Goal: Task Accomplishment & Management: Use online tool/utility

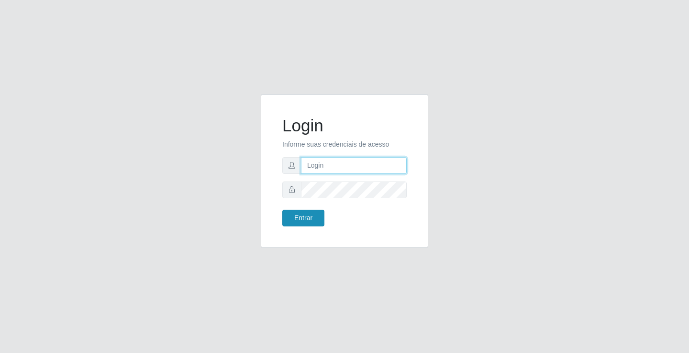
type input "[EMAIL_ADDRESS][DOMAIN_NAME]"
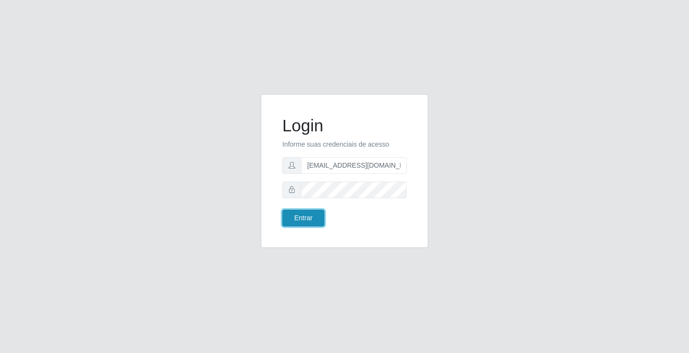
click at [307, 213] on button "Entrar" at bounding box center [303, 218] width 42 height 17
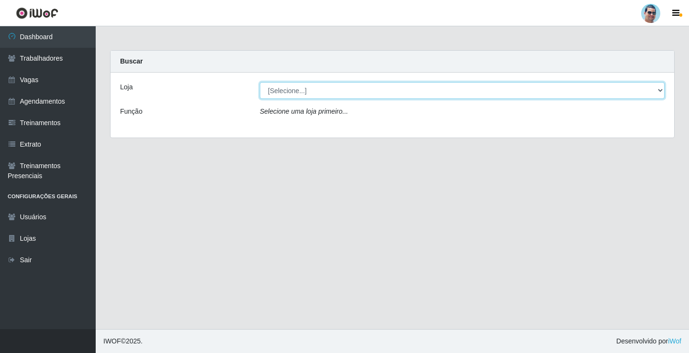
click at [291, 88] on select "[Selecione...] Mercadinho Extrabom" at bounding box center [462, 90] width 405 height 17
select select "175"
click at [260, 82] on select "[Selecione...] Mercadinho Extrabom" at bounding box center [462, 90] width 405 height 17
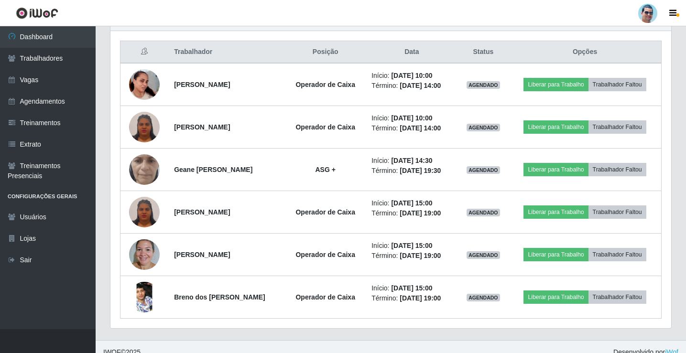
scroll to position [367, 0]
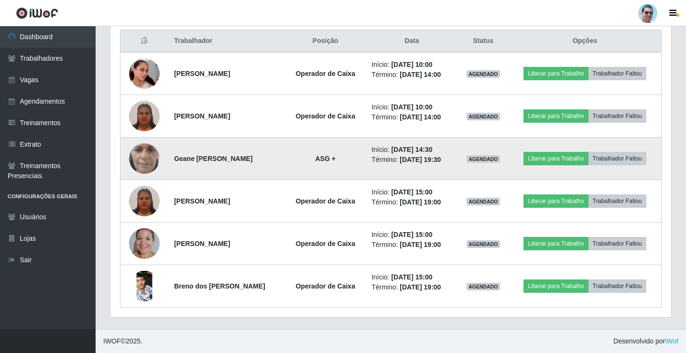
click at [146, 163] on img at bounding box center [144, 159] width 31 height 68
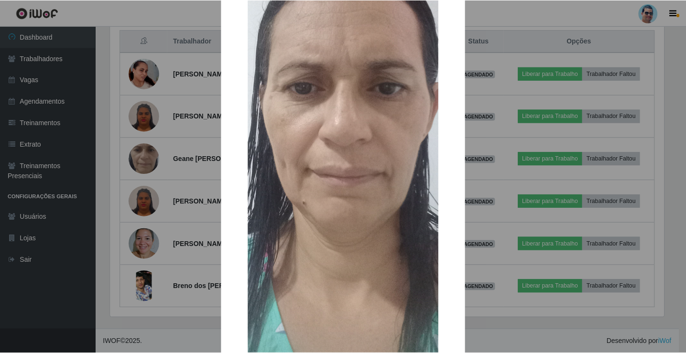
scroll to position [143, 0]
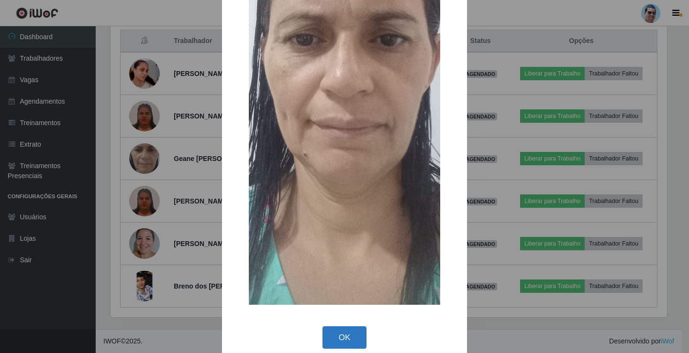
click at [348, 335] on button "OK" at bounding box center [344, 338] width 44 height 22
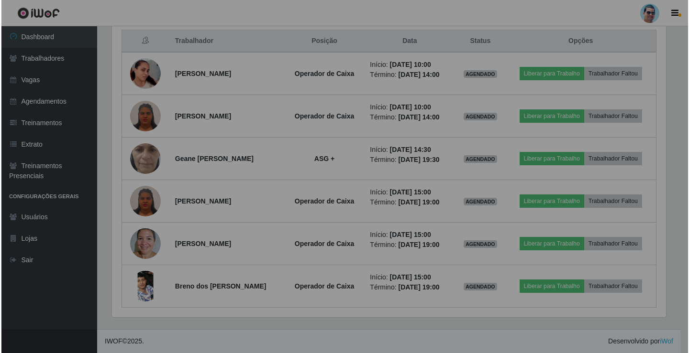
scroll to position [198, 561]
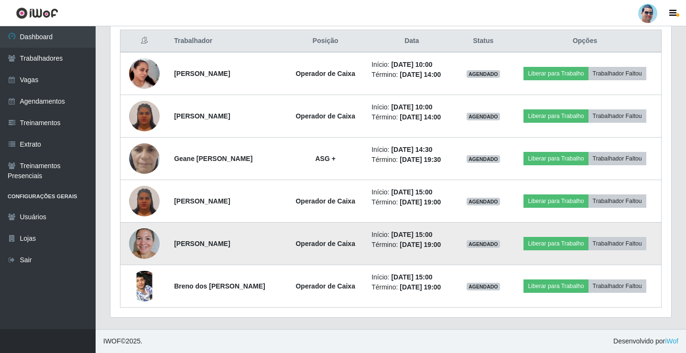
click at [152, 246] on img at bounding box center [144, 243] width 31 height 41
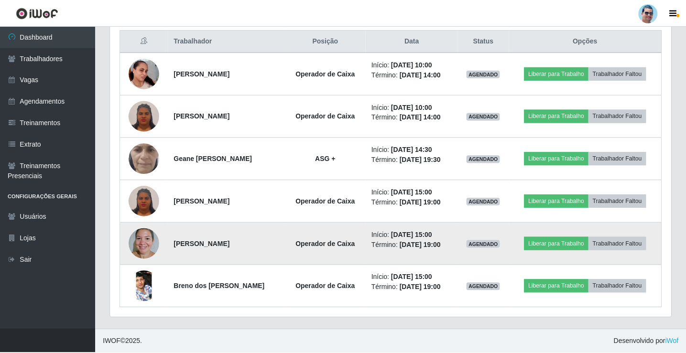
scroll to position [198, 556]
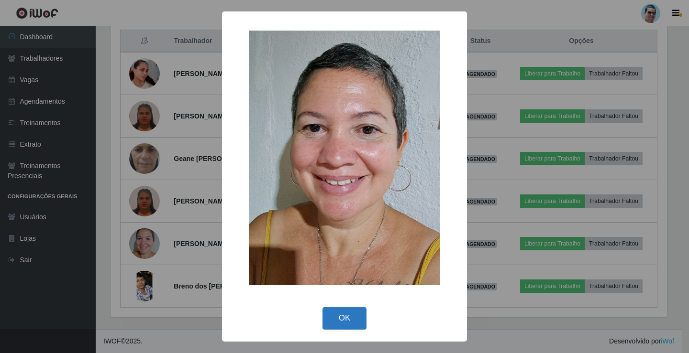
click at [358, 322] on button "OK" at bounding box center [344, 318] width 44 height 22
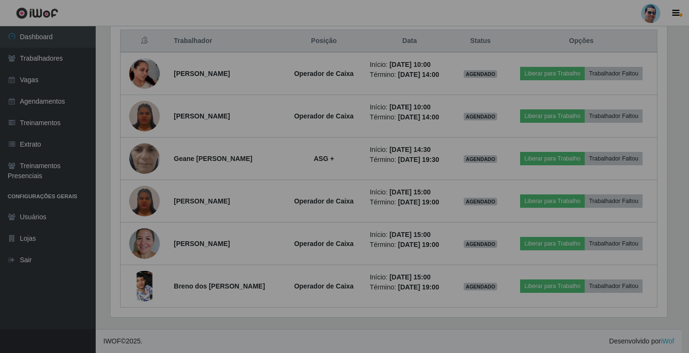
click at [358, 322] on div "× OK Cancel" at bounding box center [344, 176] width 689 height 353
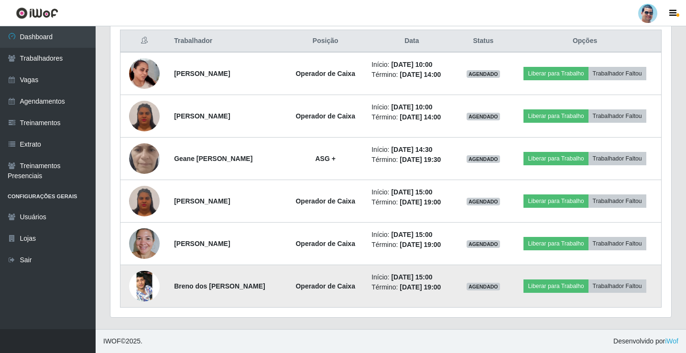
click at [147, 283] on img at bounding box center [144, 286] width 31 height 68
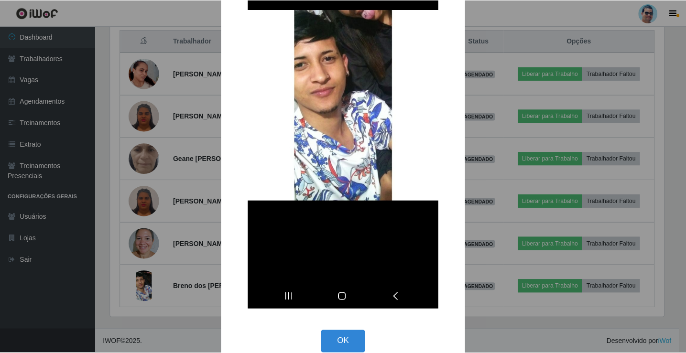
scroll to position [143, 0]
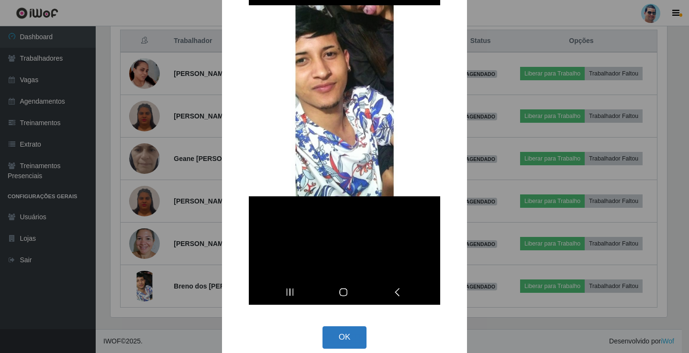
click at [355, 332] on button "OK" at bounding box center [344, 338] width 44 height 22
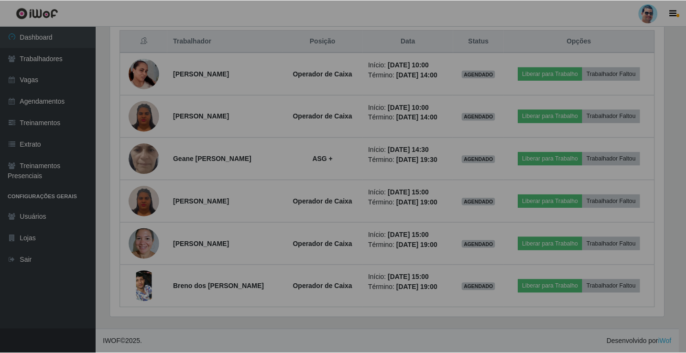
scroll to position [198, 561]
